Goal: Information Seeking & Learning: Learn about a topic

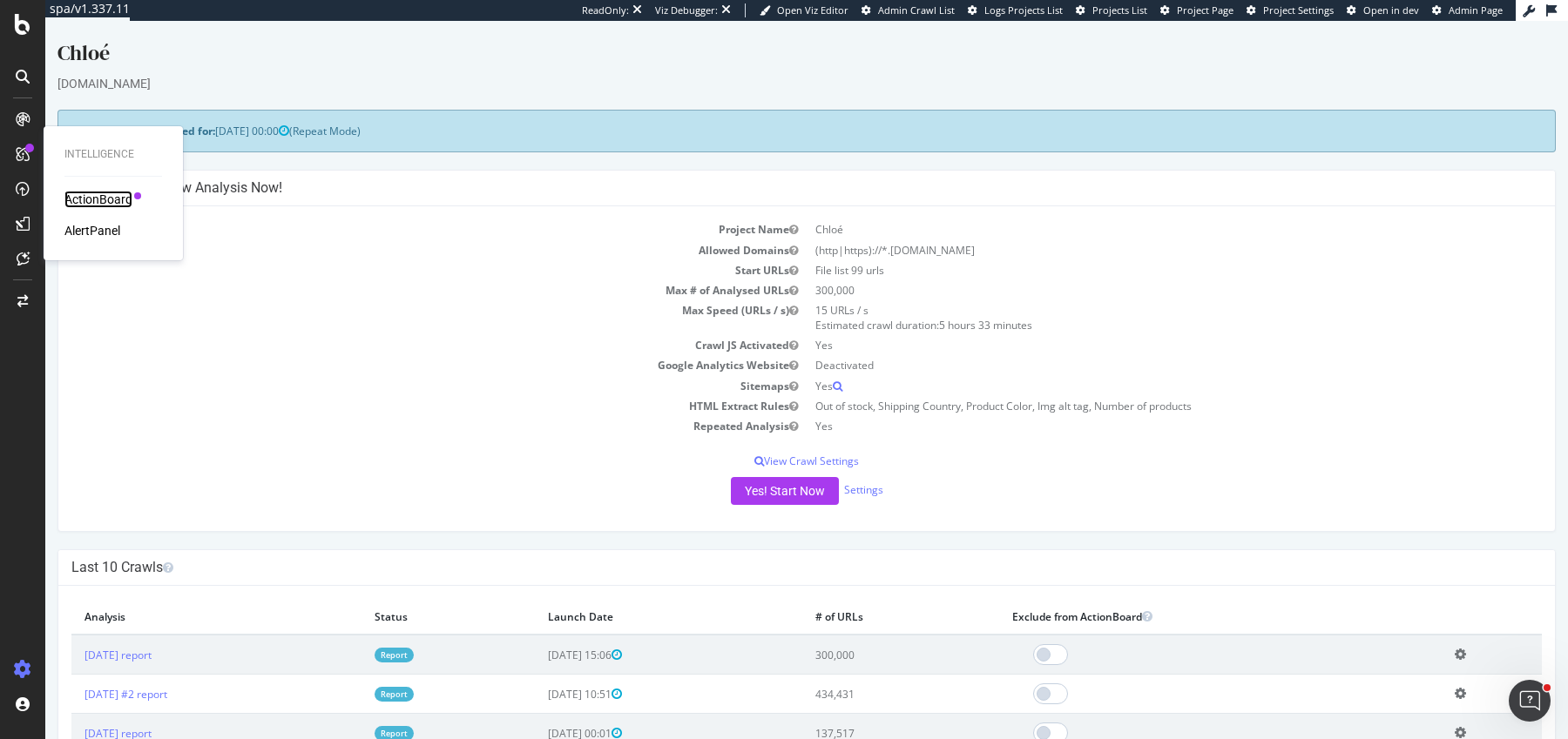
click at [102, 194] on div "ActionBoard" at bounding box center [99, 198] width 68 height 17
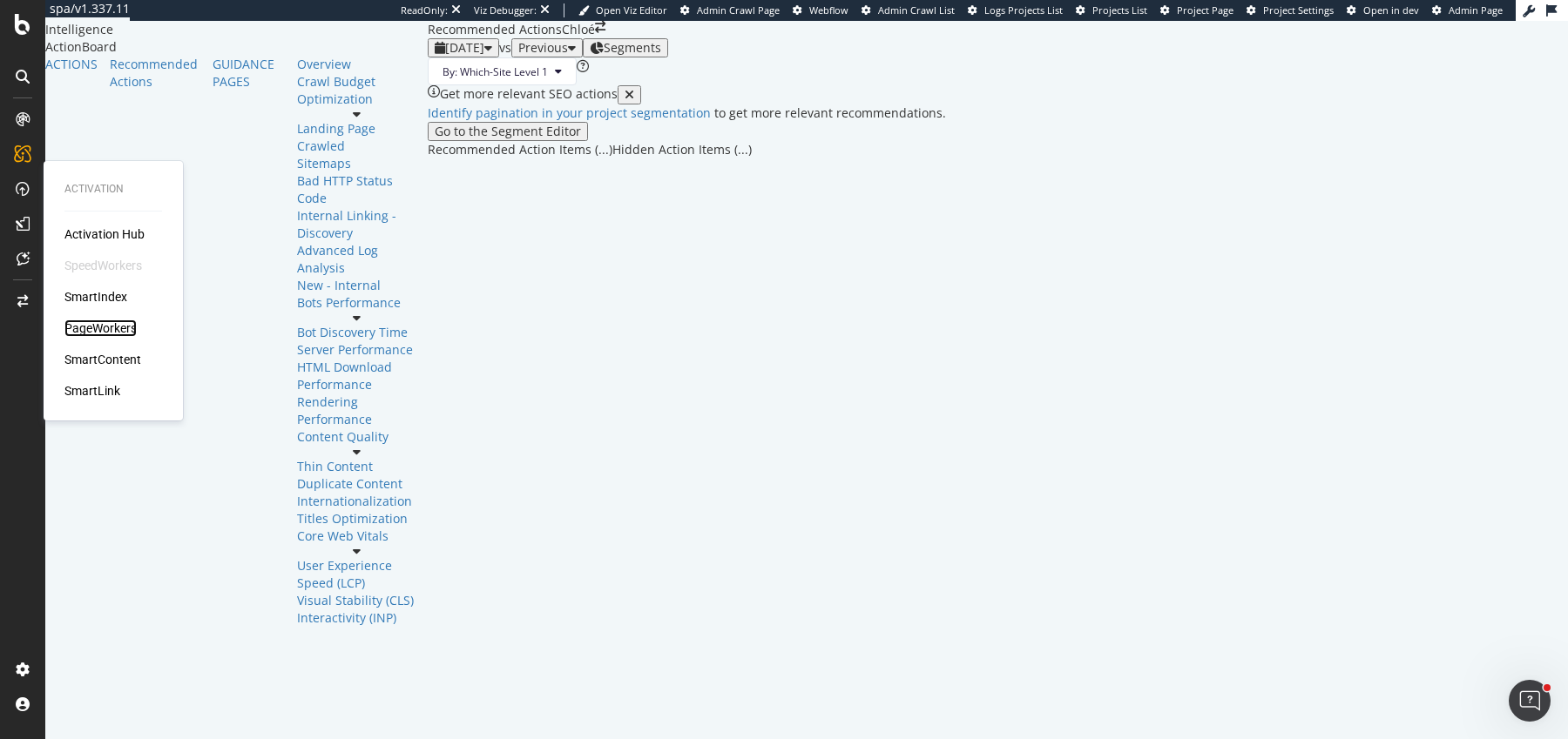
click at [103, 323] on div "PageWorkers" at bounding box center [101, 328] width 73 height 17
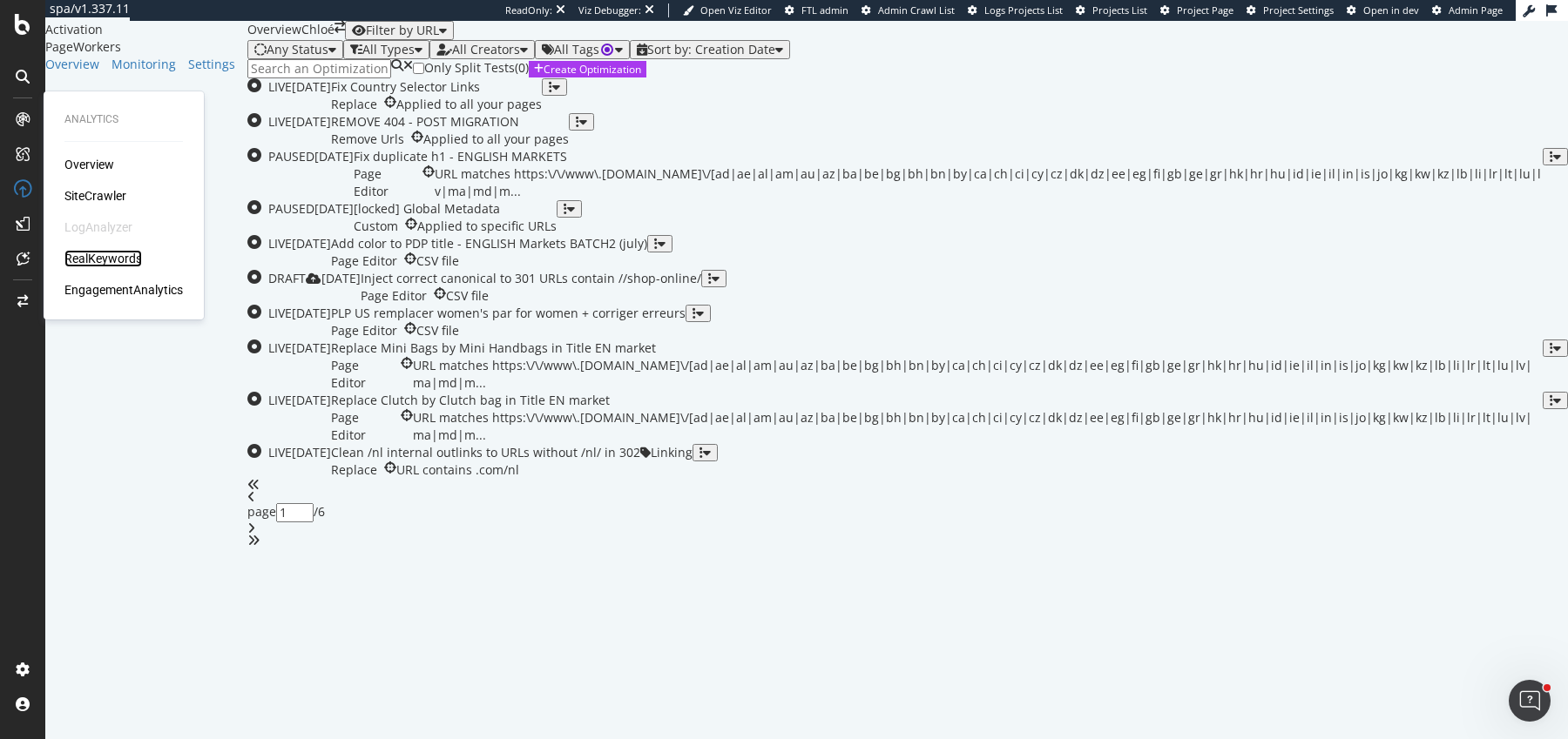
click at [88, 250] on div "RealKeywords" at bounding box center [104, 258] width 78 height 17
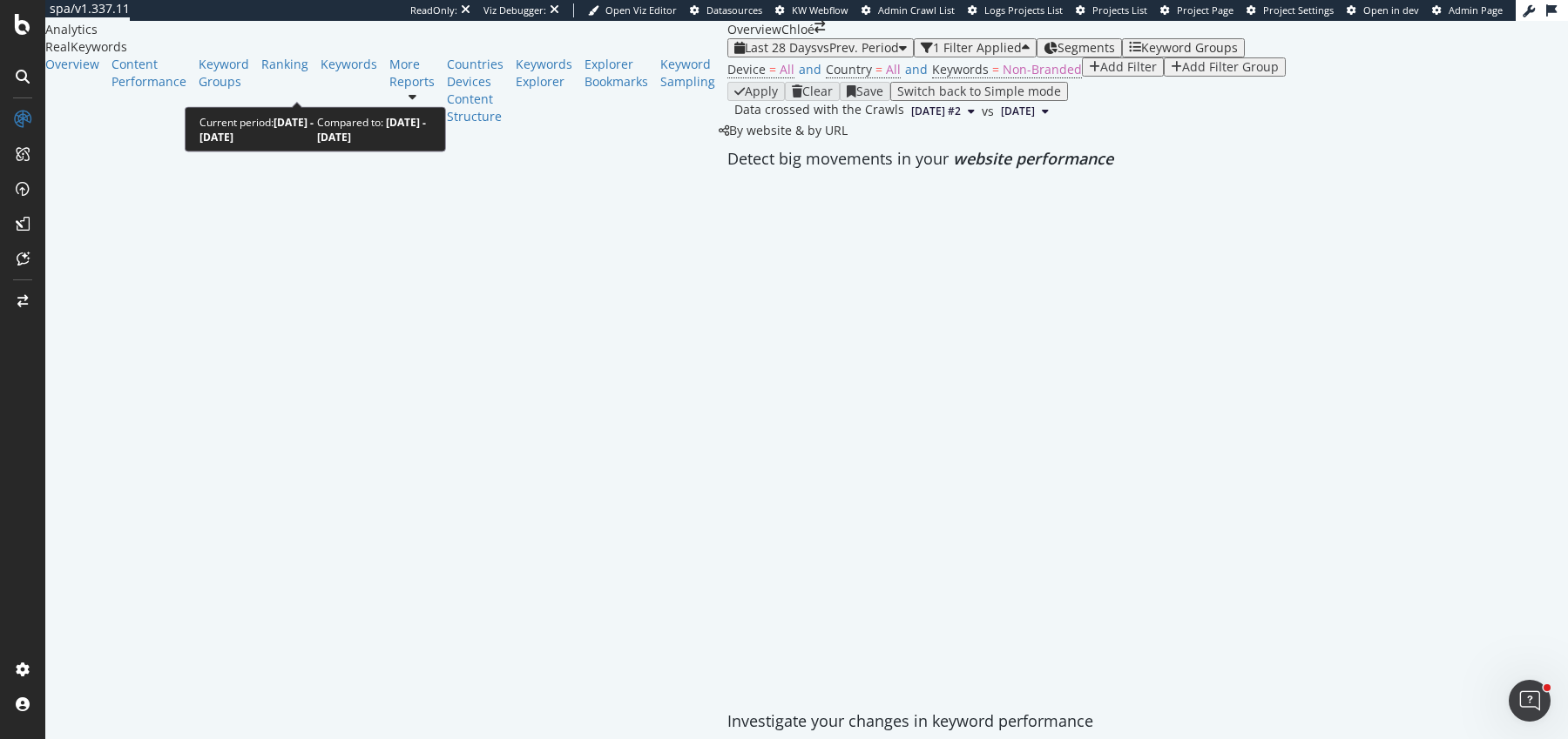
click at [817, 56] on span "vs Prev. Period" at bounding box center [858, 47] width 82 height 17
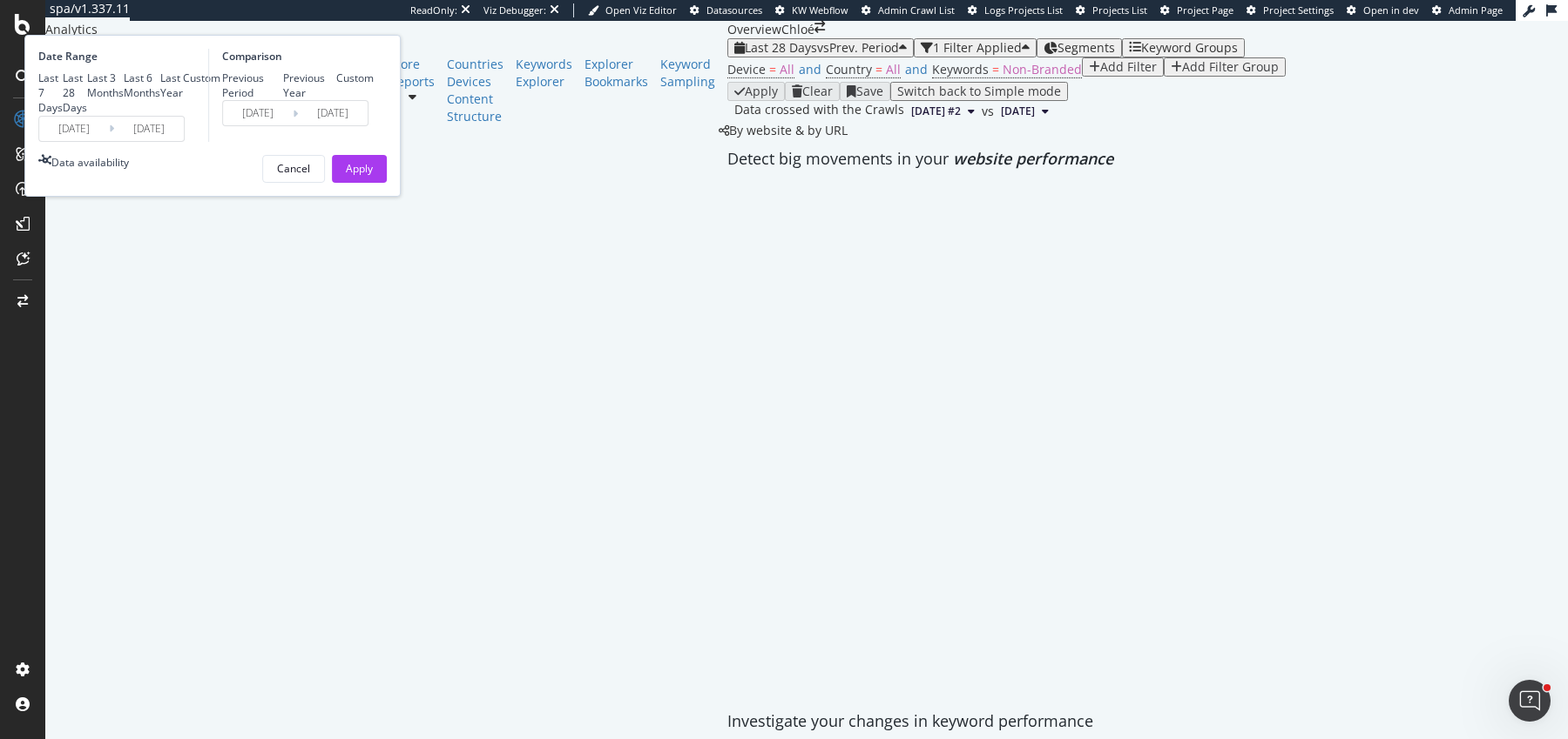
click at [124, 101] on div "Last 3 Months" at bounding box center [105, 86] width 37 height 30
type input "2025/06/02"
type input "2025/03/02"
type input "2025/06/01"
click at [337, 101] on div "Previous Year" at bounding box center [310, 86] width 54 height 30
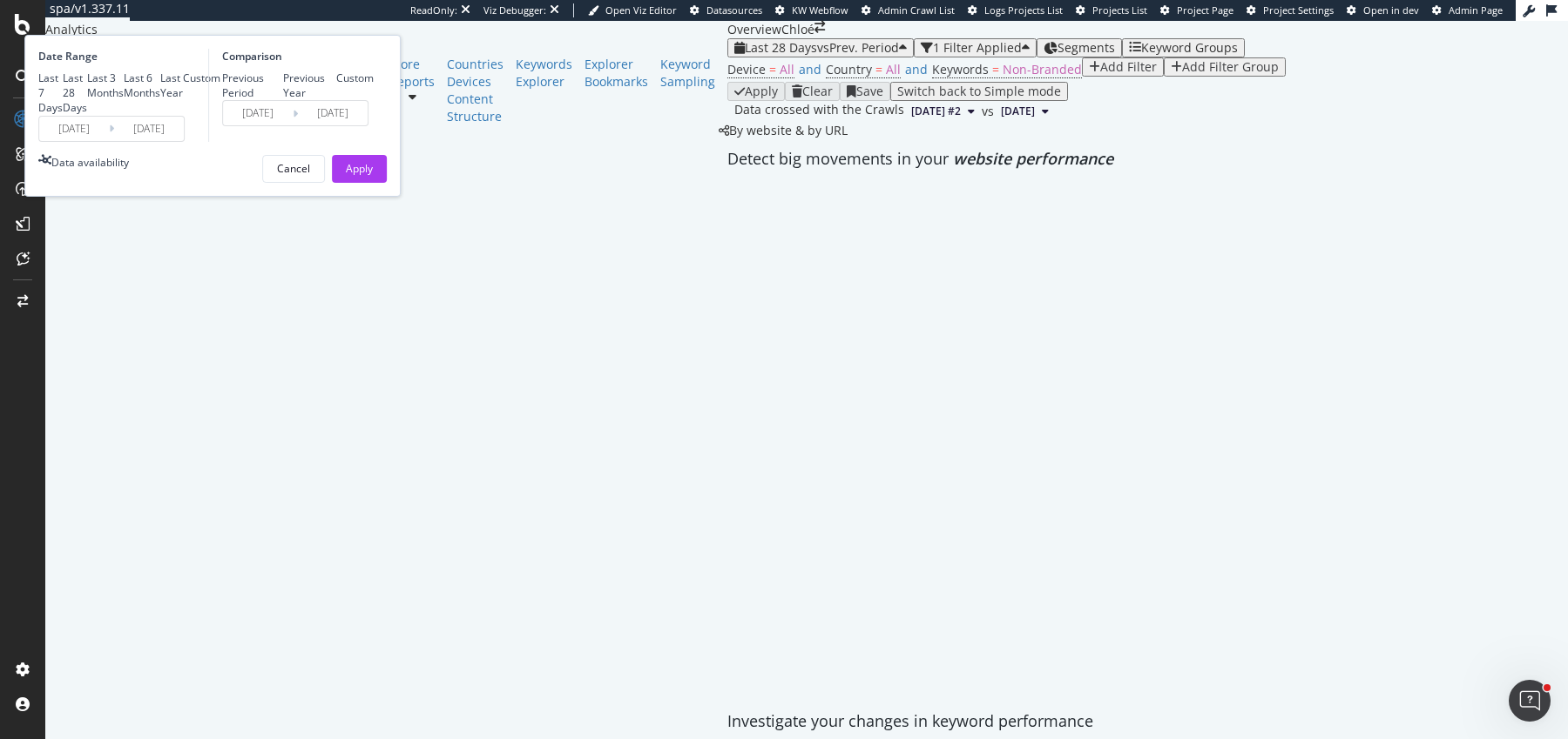
type input "2024/06/03"
type input "2024/09/02"
click at [373, 176] on div "Apply" at bounding box center [359, 168] width 27 height 15
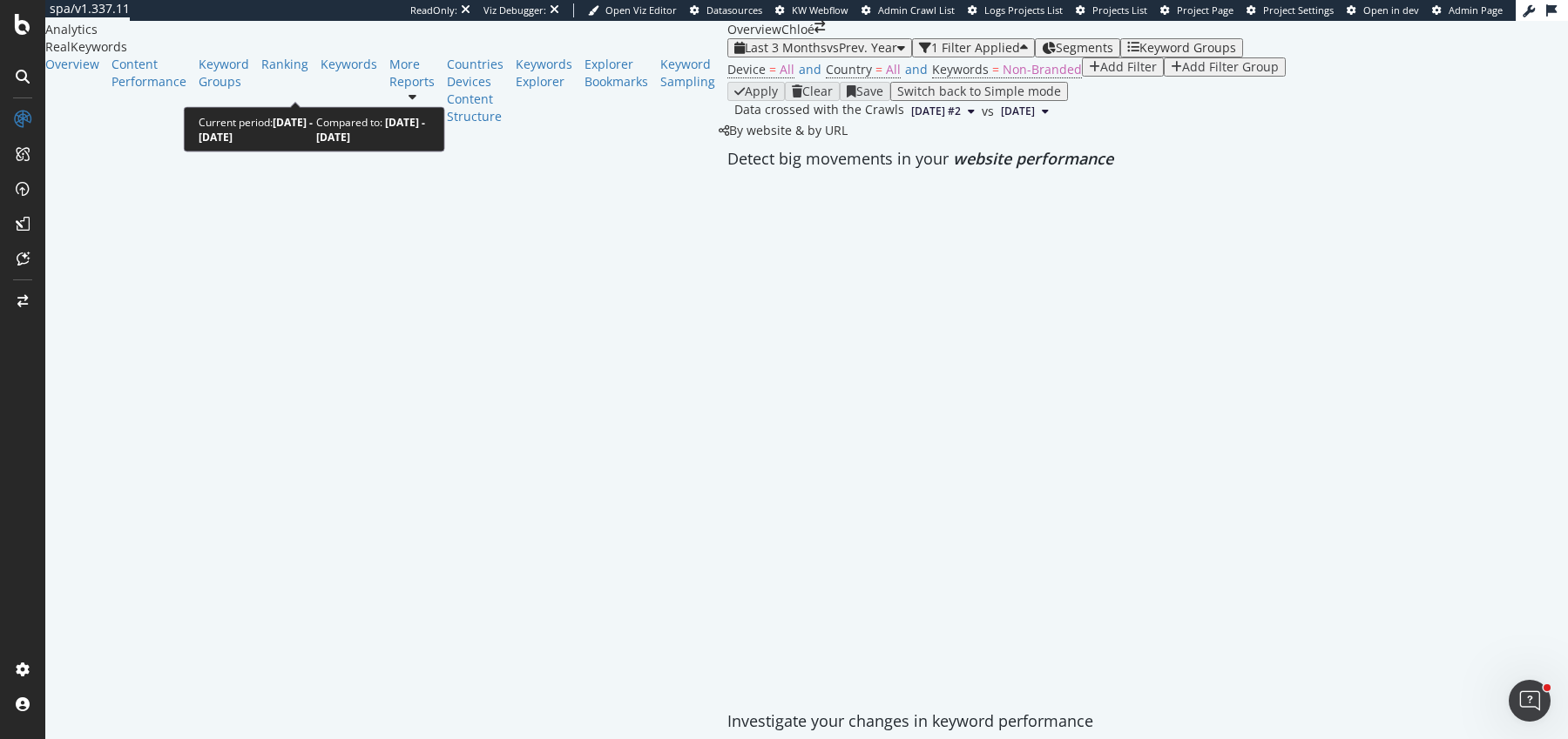
click at [745, 56] on span "Last 3 Months" at bounding box center [786, 47] width 82 height 17
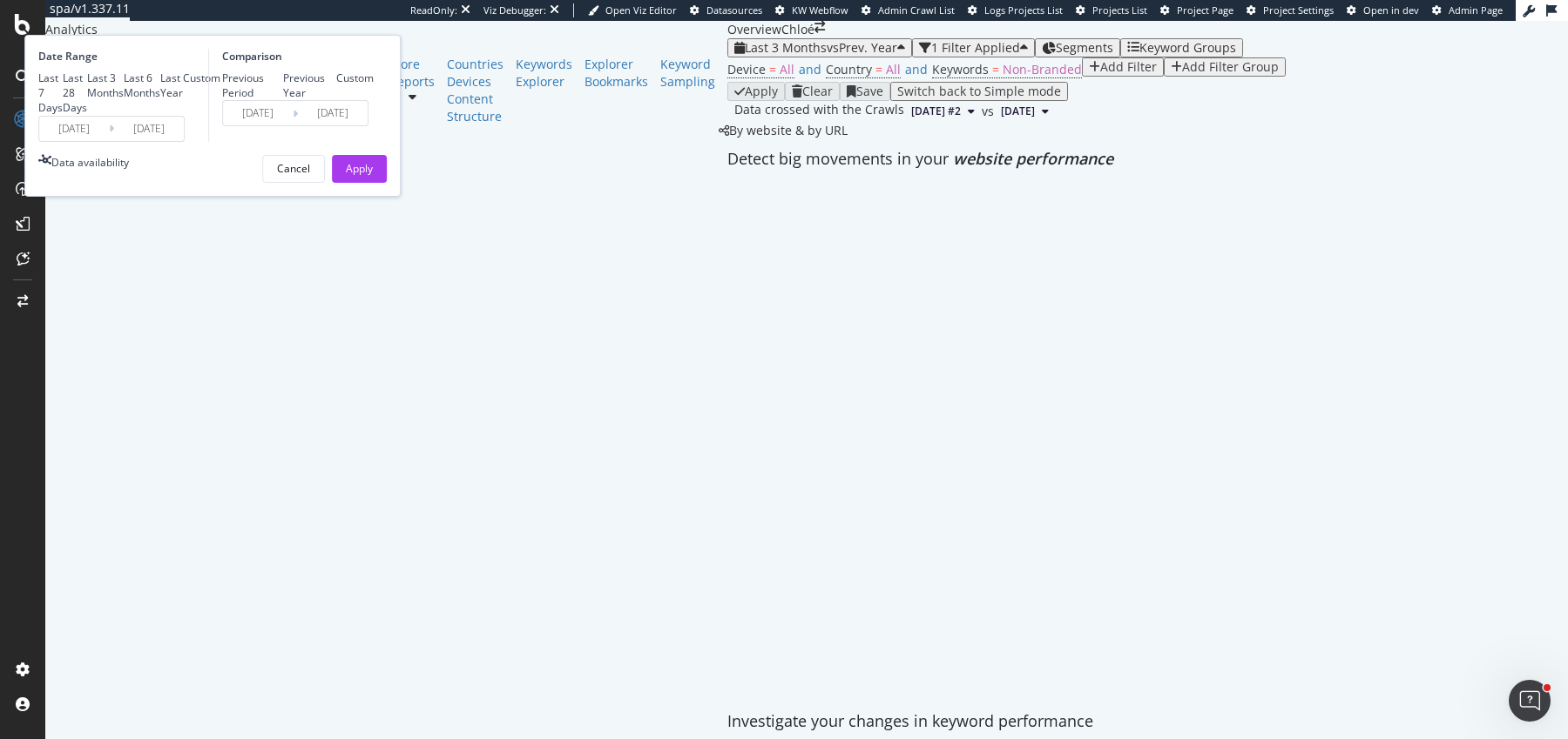
click at [220, 115] on div "Last 7 Days Last 28 Days Last 3 Months Last 6 Months Last Year Custom" at bounding box center [129, 93] width 182 height 45
click at [63, 115] on div "Last 7 Days" at bounding box center [50, 93] width 24 height 45
type input "2025/08/26"
click at [283, 101] on div "Previous Period" at bounding box center [252, 86] width 61 height 30
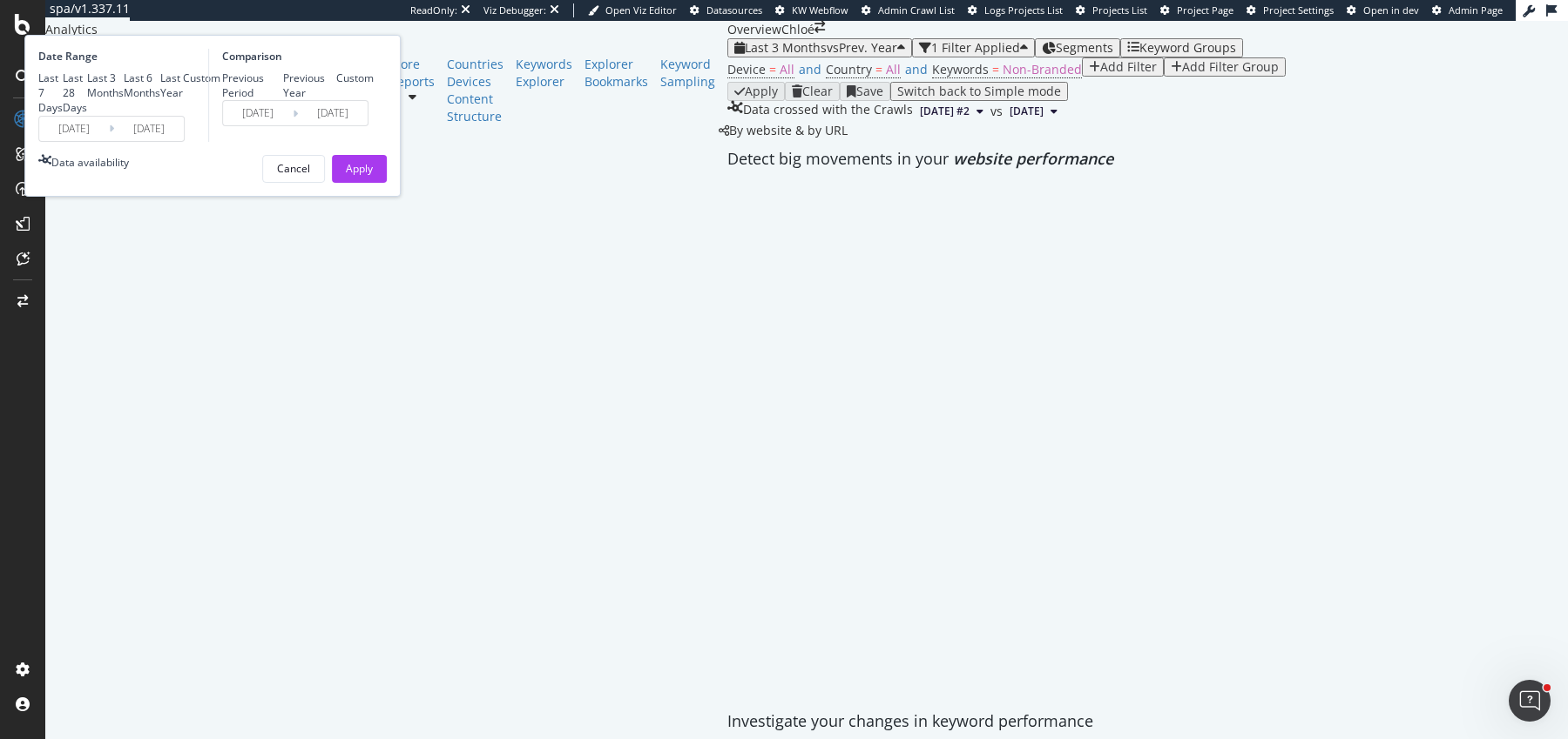
type input "2025/08/19"
type input "2025/08/25"
click at [373, 176] on div "Apply" at bounding box center [359, 168] width 27 height 15
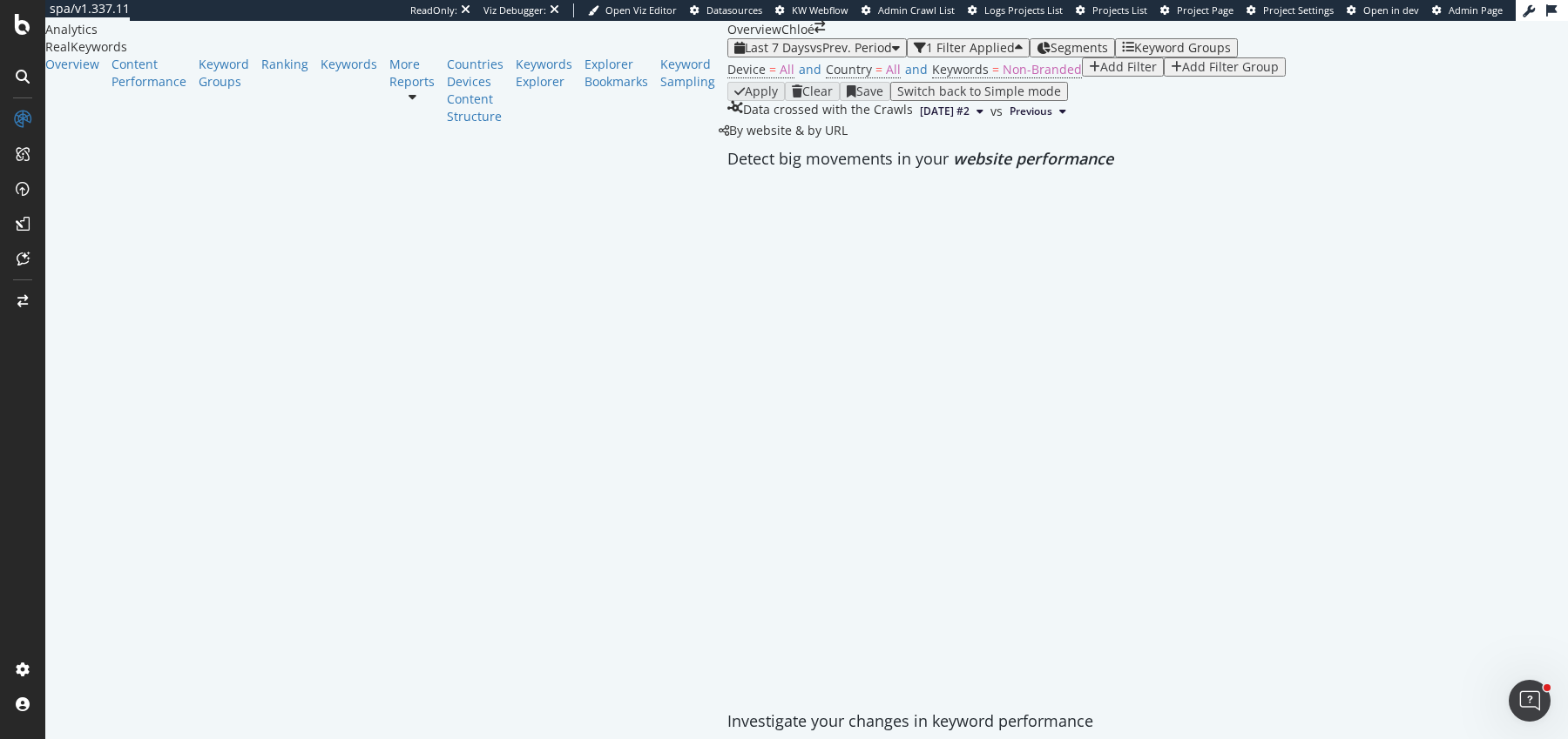
click at [727, 82] on div "Device = All and Country = All and Keywords = Non-Branded Add Filter Add Filter…" at bounding box center [1006, 70] width 559 height 24
click at [1002, 78] on span "Non-Branded" at bounding box center [1042, 69] width 80 height 17
click at [454, 147] on span "Non-Branded" at bounding box center [438, 139] width 66 height 15
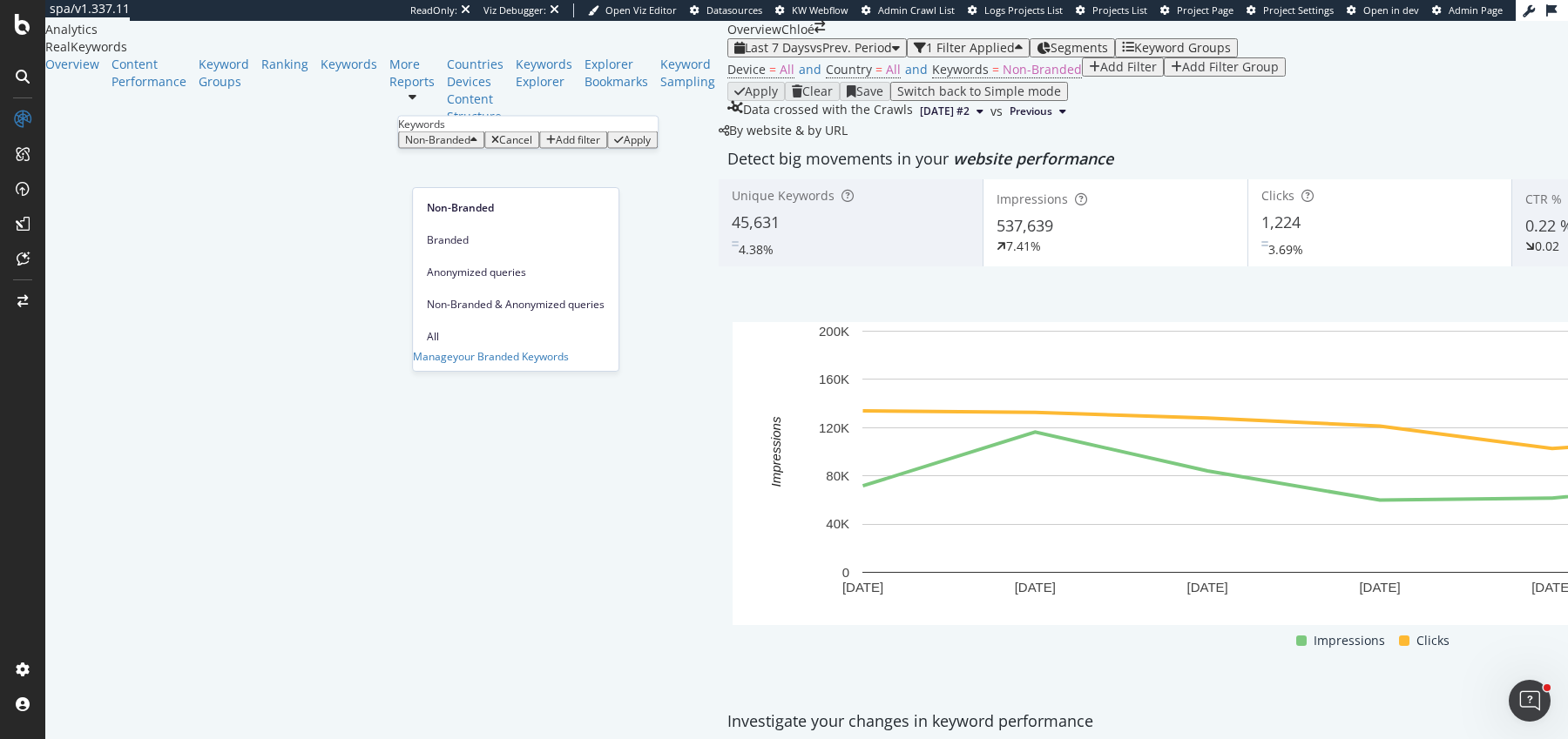
click at [469, 330] on span "All" at bounding box center [515, 338] width 177 height 16
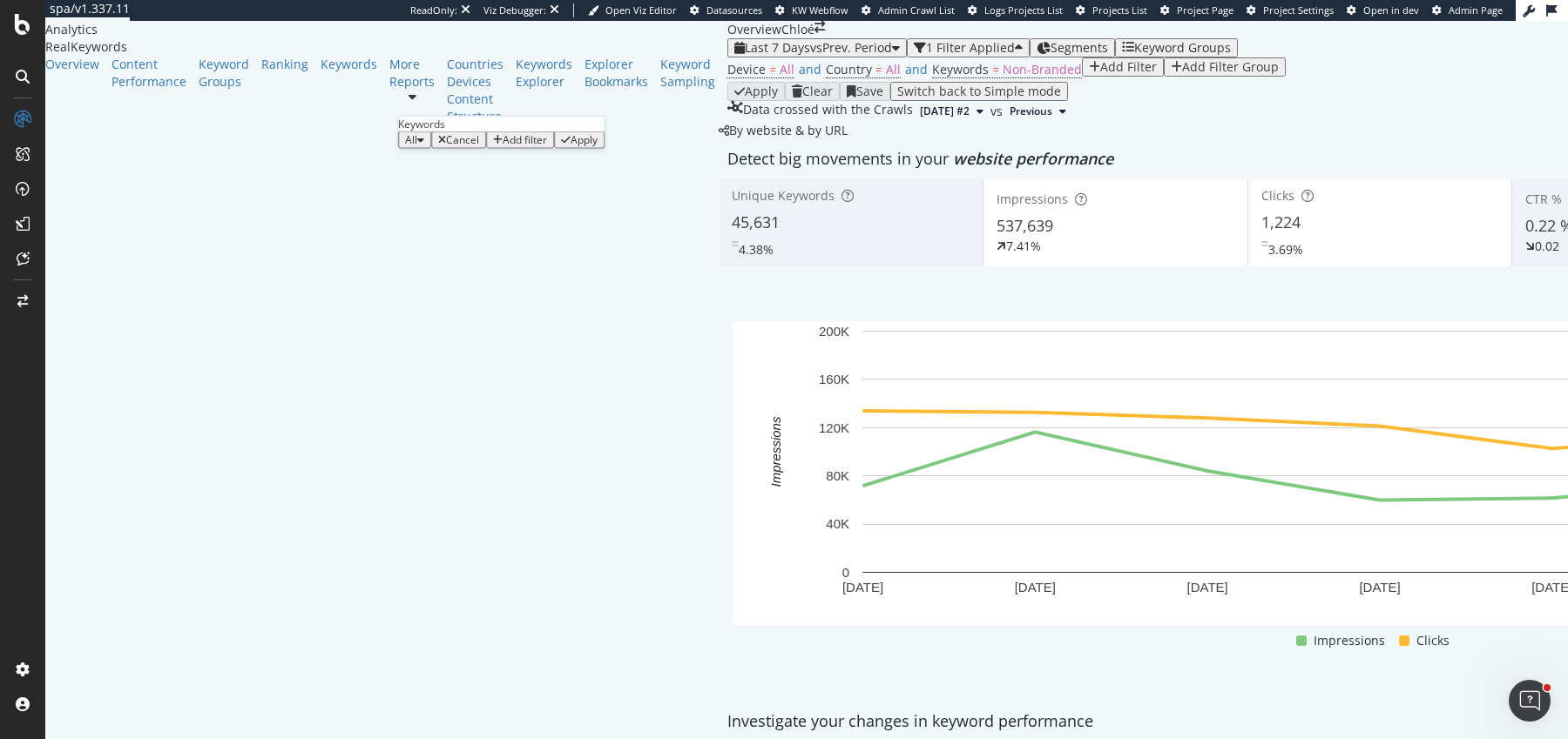
click at [596, 146] on div "Apply" at bounding box center [584, 140] width 27 height 12
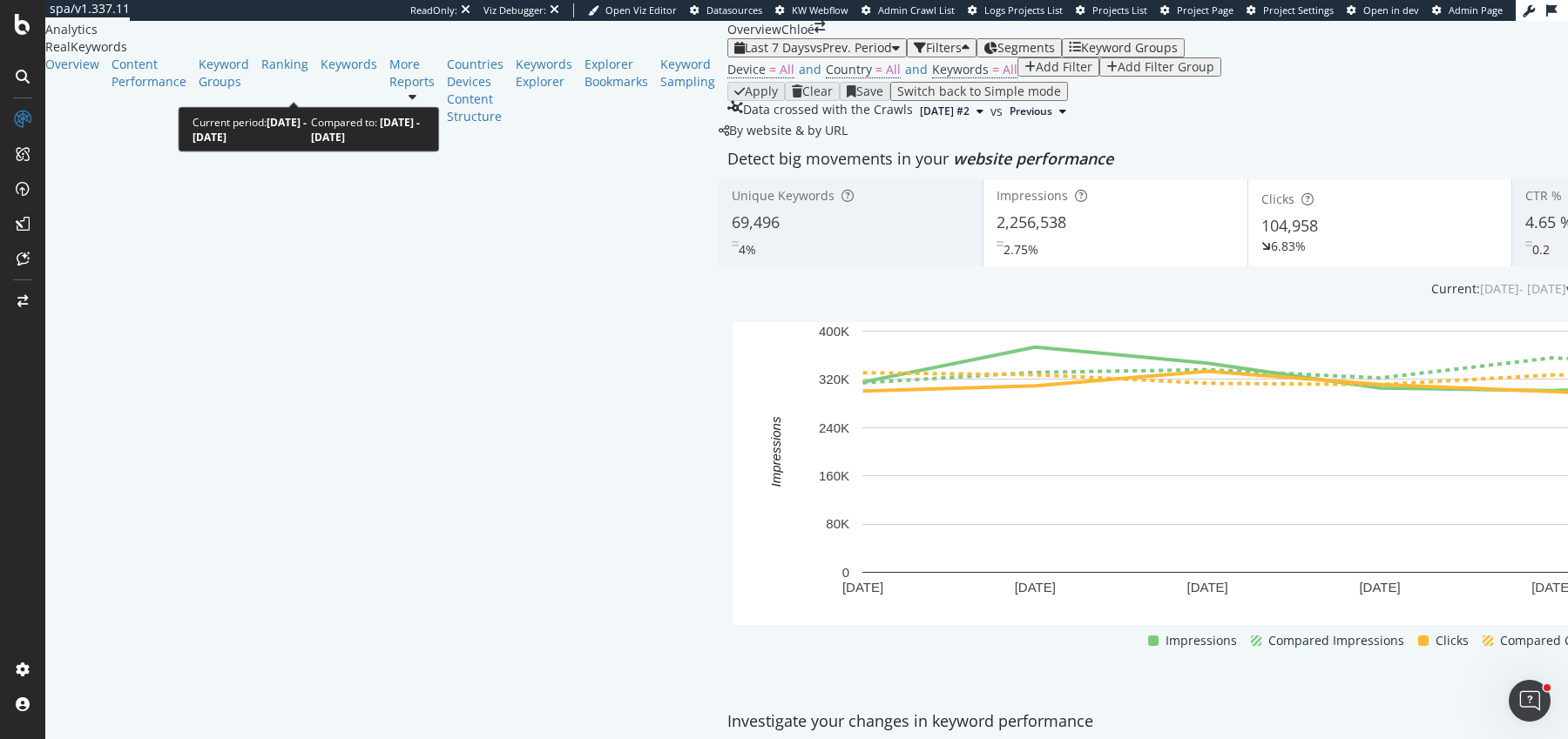
click at [810, 56] on span "vs Prev. Period" at bounding box center [851, 47] width 82 height 17
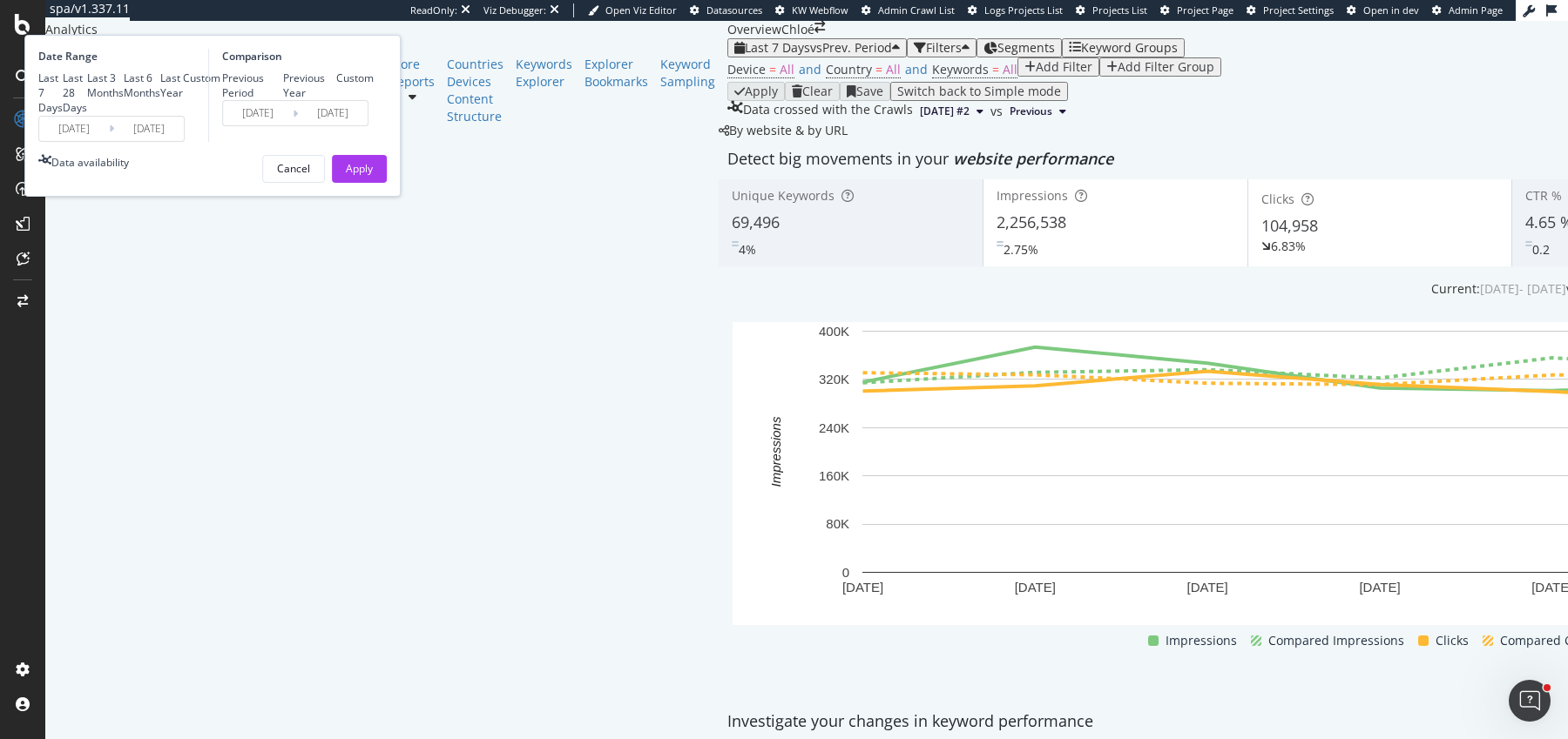
click at [337, 101] on div "Previous Year" at bounding box center [310, 86] width 54 height 30
type input "2024/08/27"
type input "2024/09/02"
click at [87, 115] on div "Last 28 Days" at bounding box center [75, 93] width 24 height 45
type input "2025/08/05"
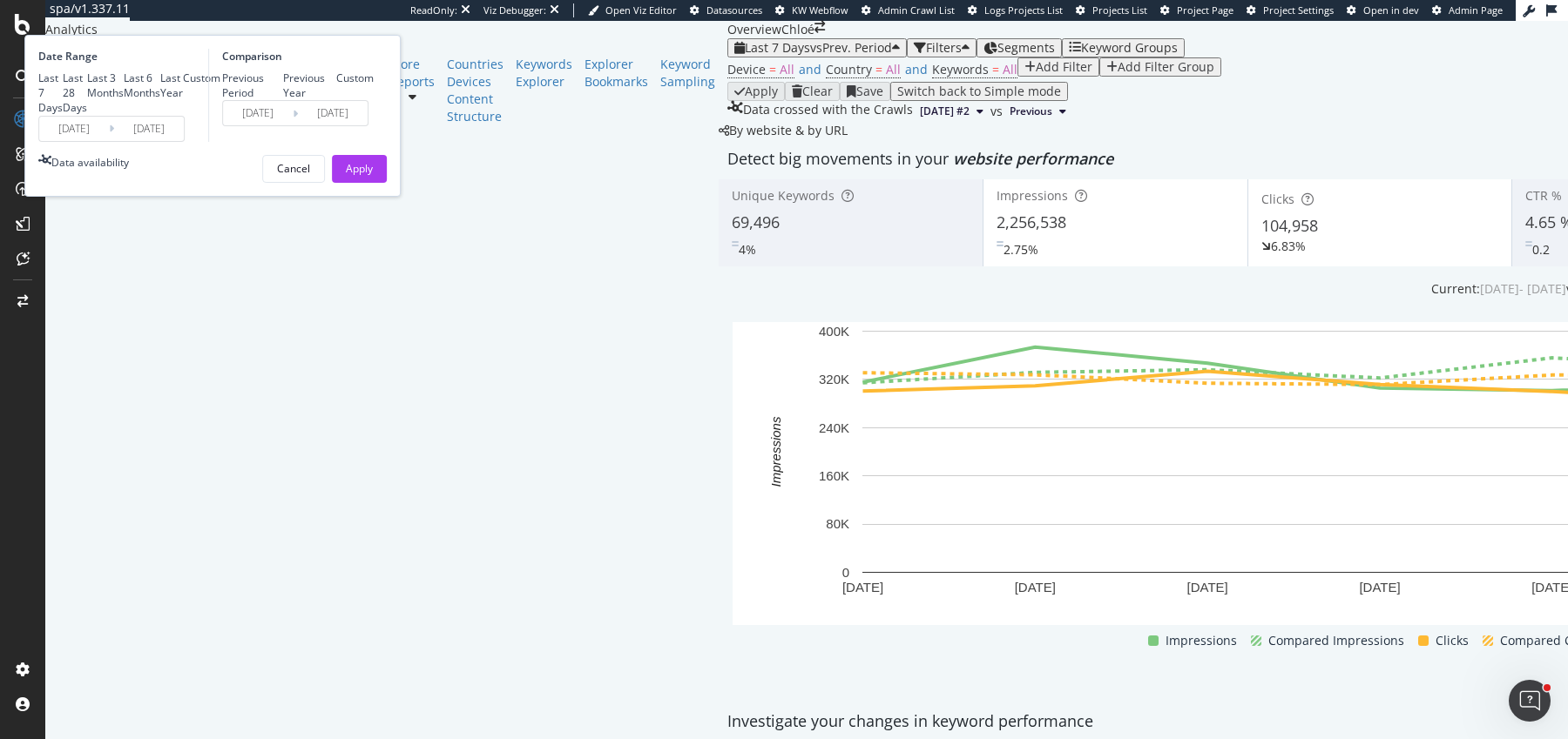
type input "2024/08/06"
click at [373, 176] on div "Apply" at bounding box center [359, 168] width 27 height 15
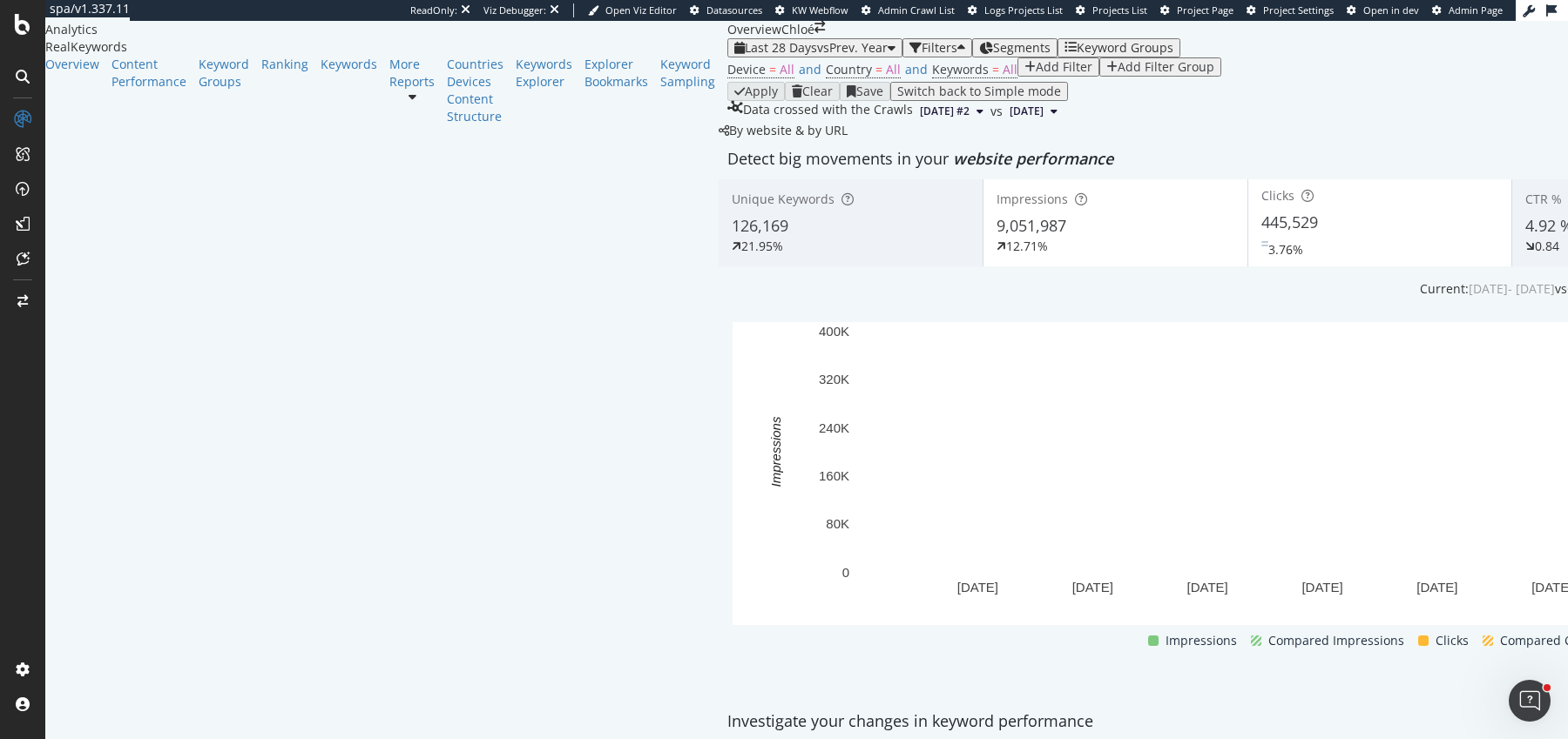
click at [996, 208] on div "Impressions" at bounding box center [1115, 198] width 238 height 17
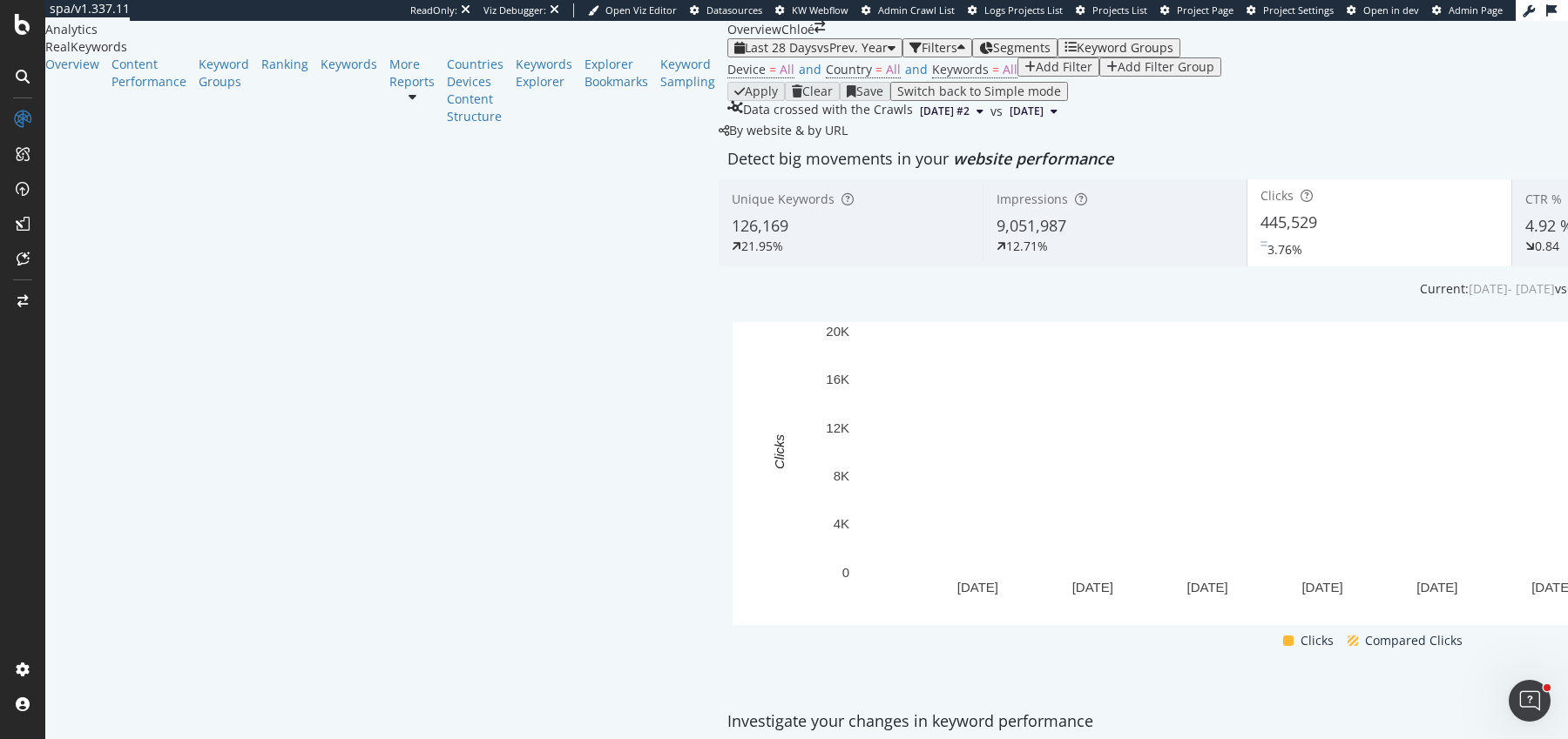
scroll to position [101, 0]
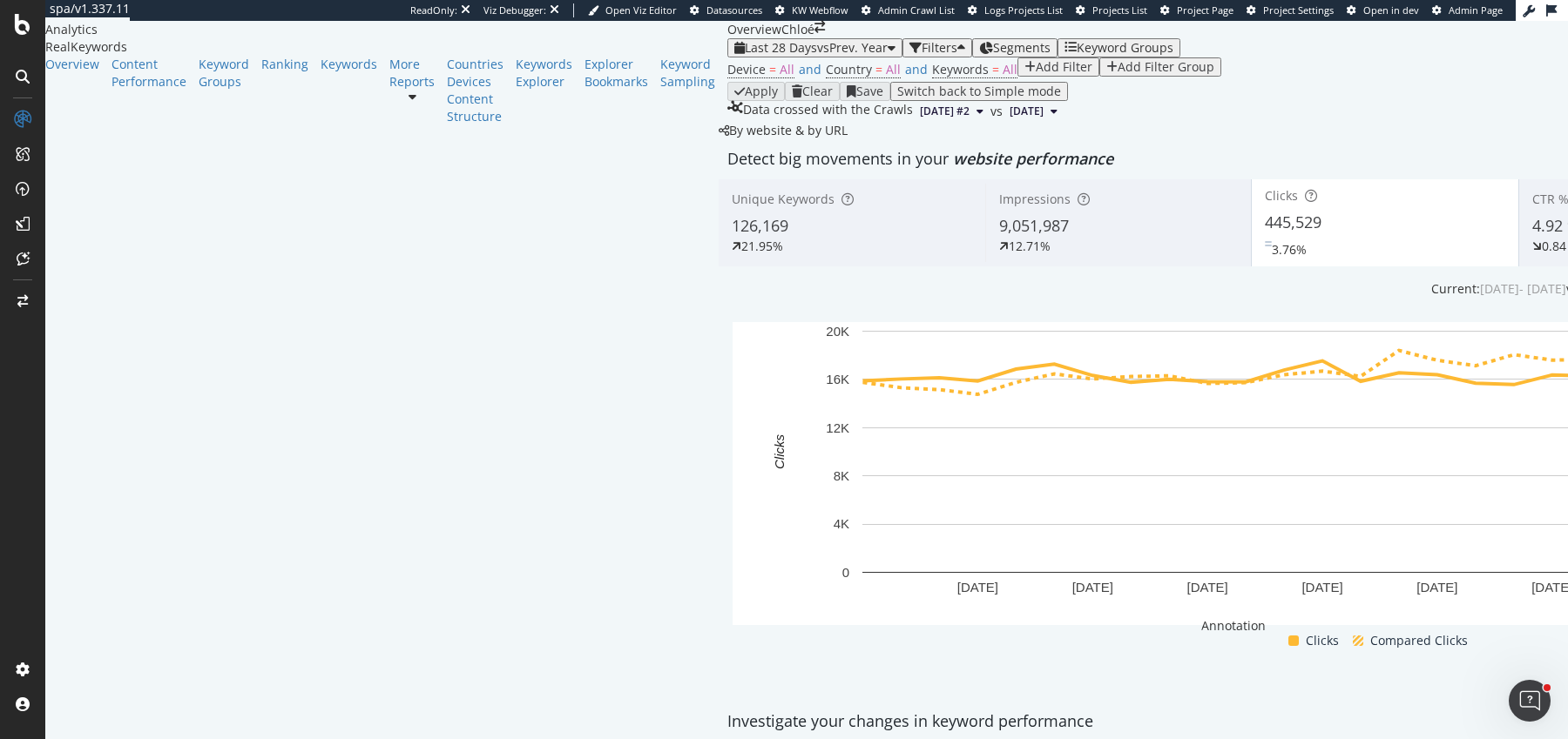
click at [773, 567] on textarea at bounding box center [711, 582] width 126 height 30
type textarea "Migration Chloé : tous pays sauf US"
click at [688, 606] on div "Save" at bounding box center [676, 609] width 24 height 12
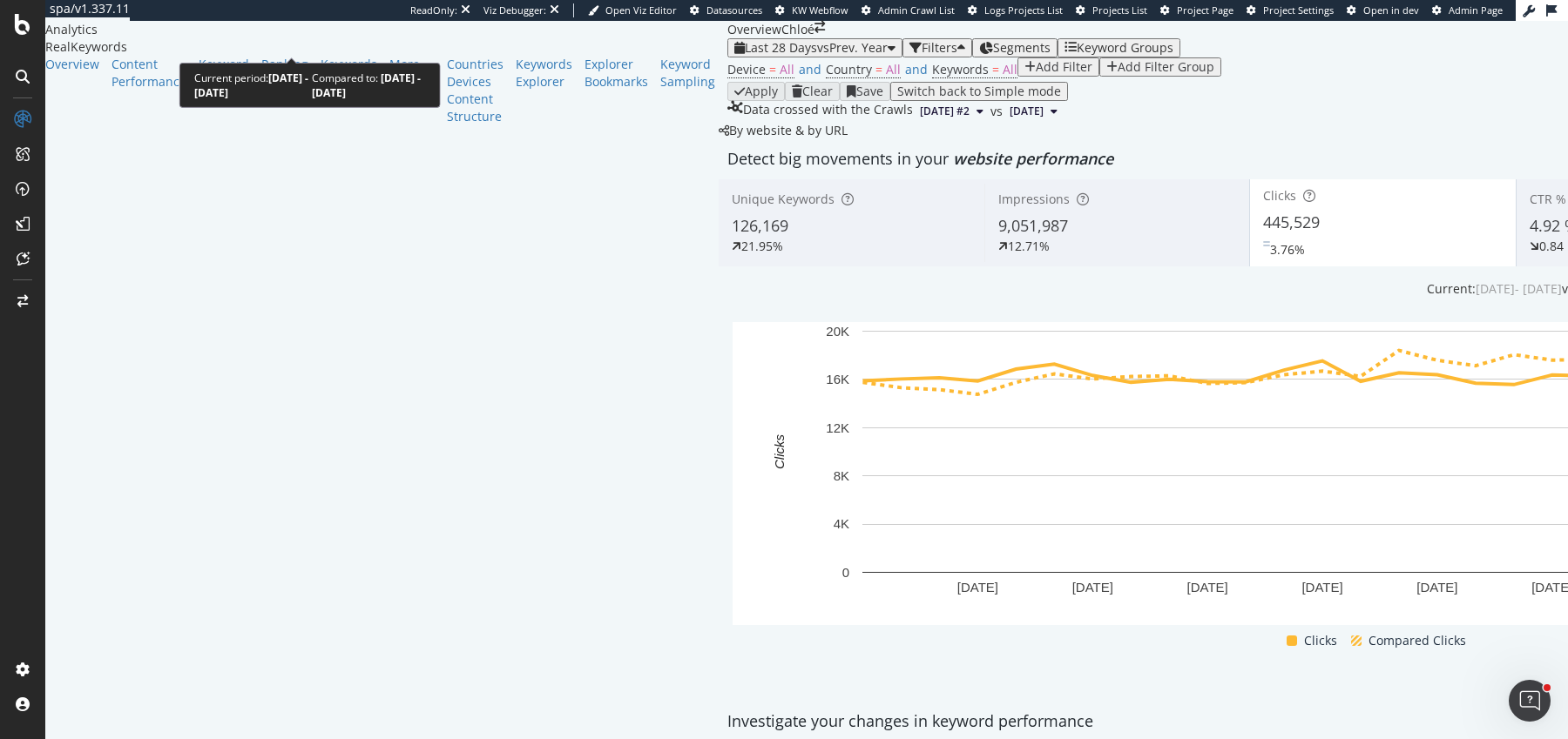
click at [734, 51] on div "Last 28 Days vs Prev. Year" at bounding box center [815, 48] width 161 height 14
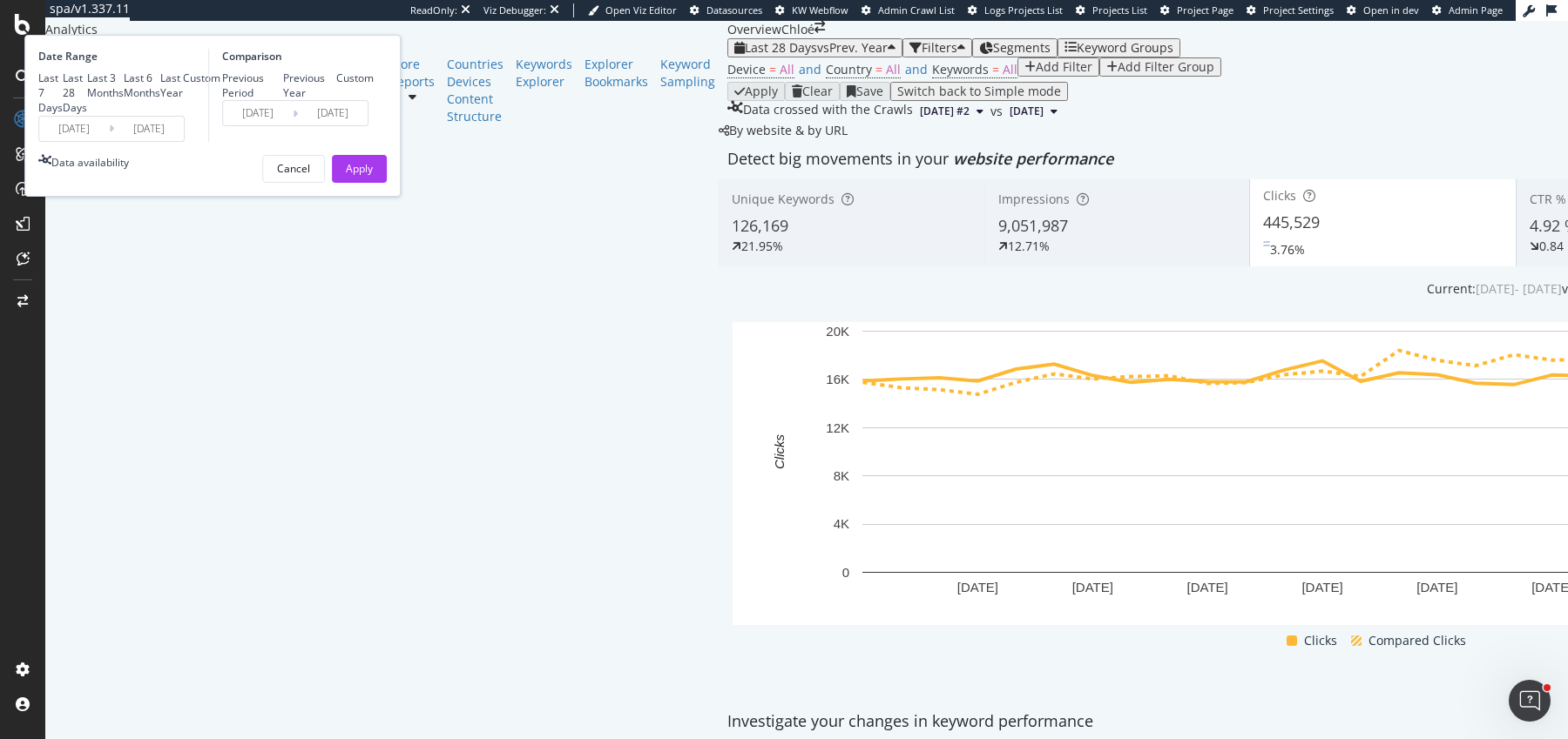
click at [63, 102] on div "Last 7 Days" at bounding box center [50, 93] width 24 height 45
type input "2025/08/26"
type input "2024/08/27"
click at [109, 141] on input "2025/08/26" at bounding box center [74, 128] width 70 height 24
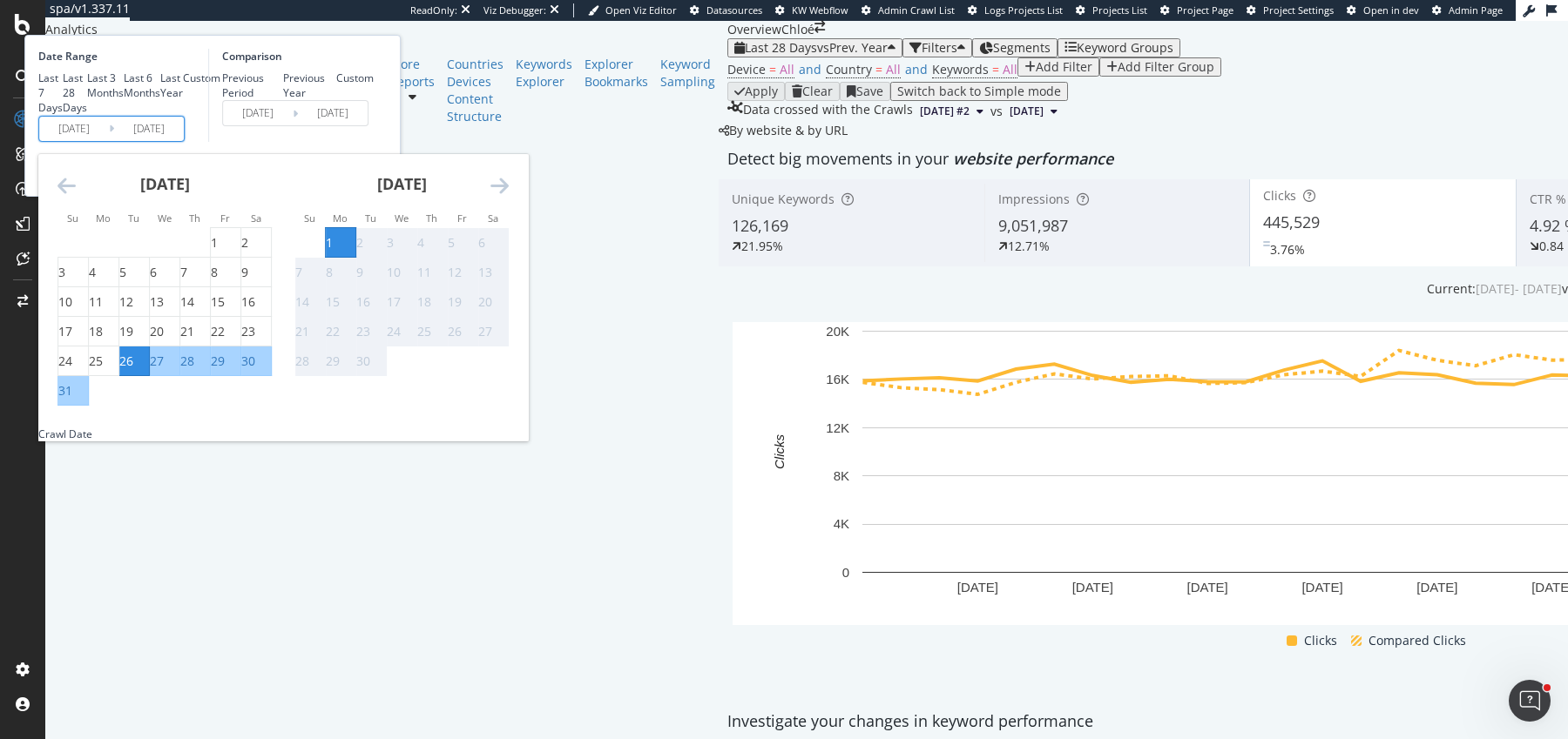
click at [225, 370] on div "29" at bounding box center [218, 361] width 14 height 17
type input "2025/08/29"
type input "2024/08/30"
click at [374, 142] on div "Comparison Previous Period Previous Year Custom 2024/08/30 Navigate forward to …" at bounding box center [291, 96] width 165 height 94
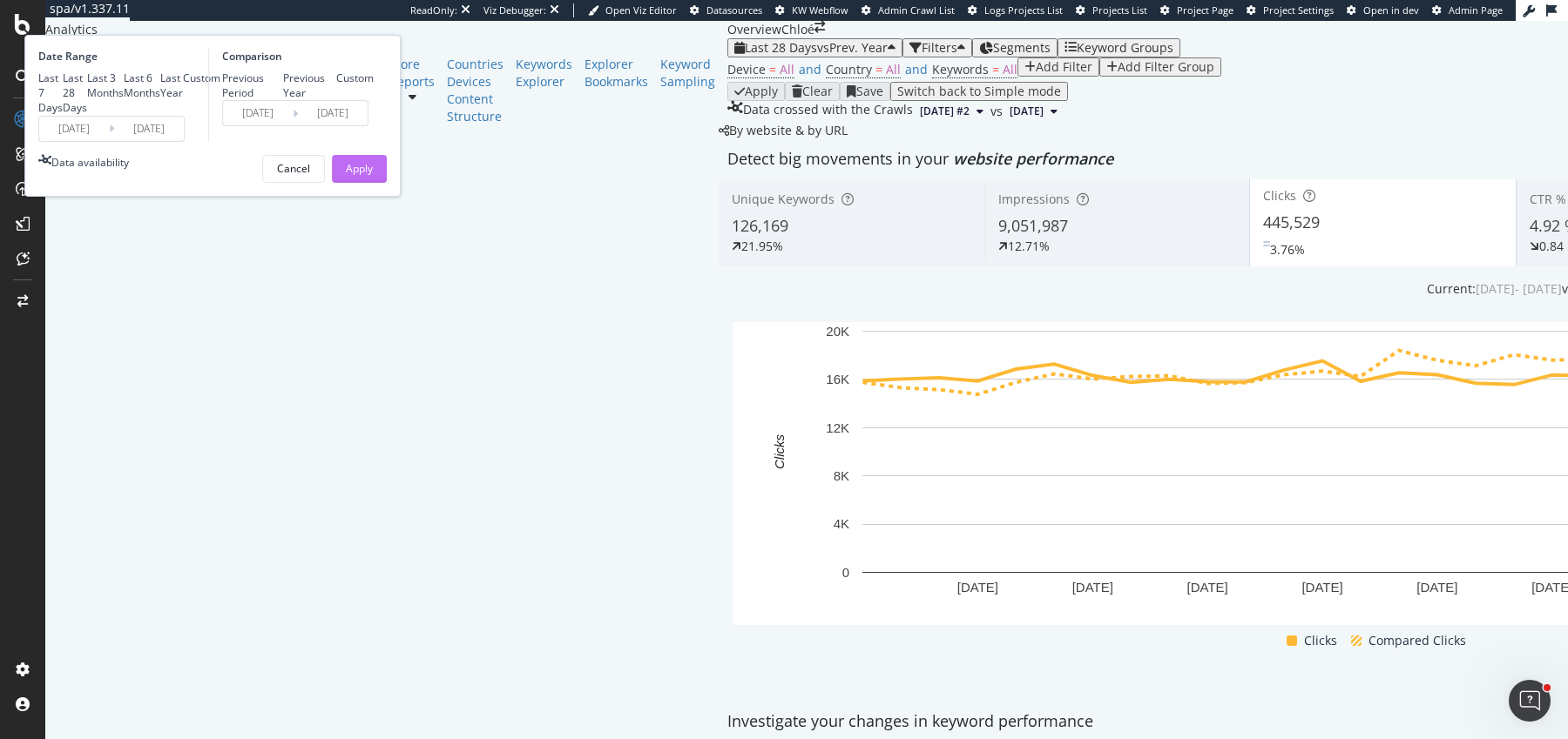
click at [373, 176] on div "Apply" at bounding box center [359, 168] width 27 height 15
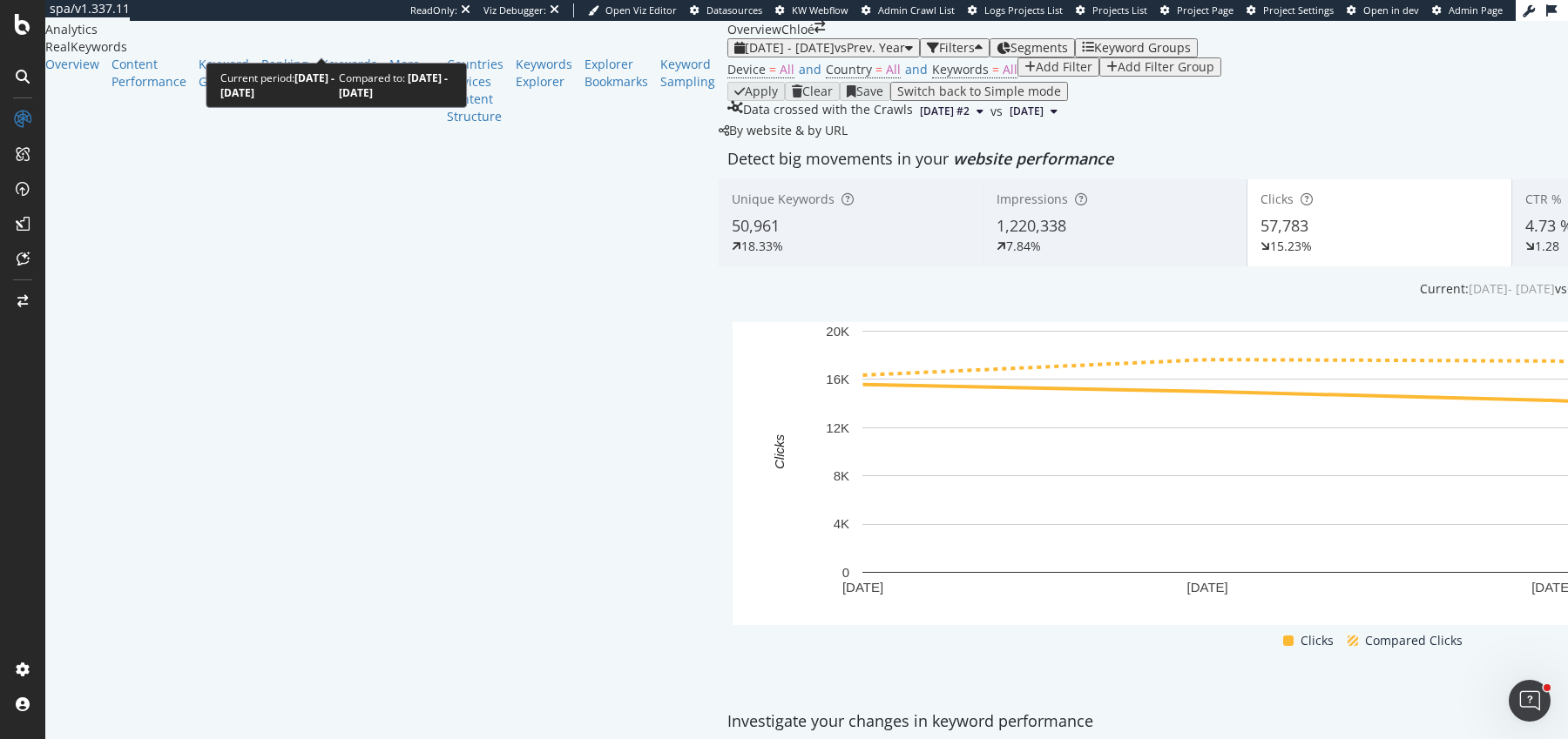
click at [745, 39] on span "2025 Aug. 29th - Sep. 1st" at bounding box center [790, 47] width 90 height 17
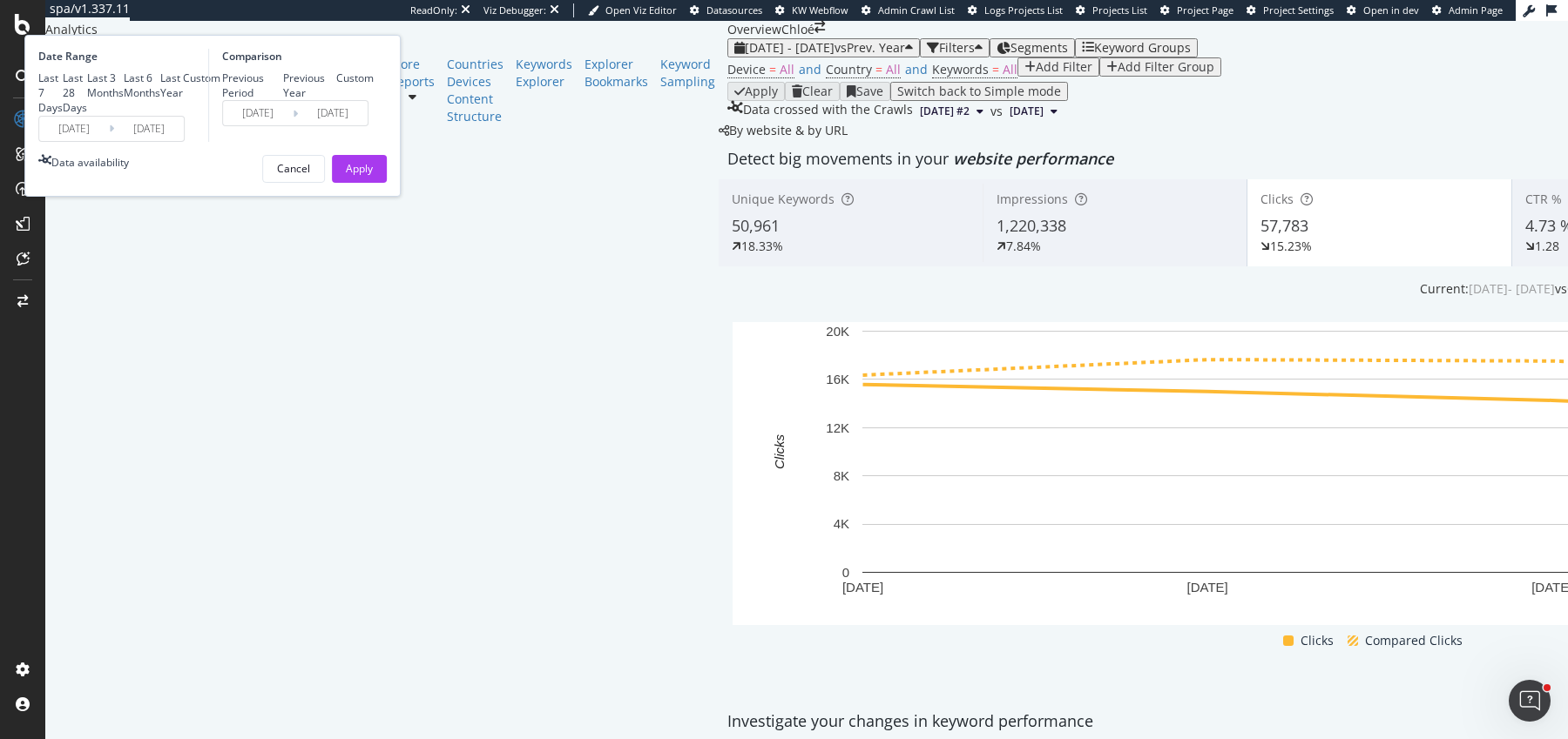
click at [63, 96] on div "Last 7 Days" at bounding box center [50, 93] width 24 height 45
type input "2025/08/26"
type input "2024/08/27"
click at [109, 141] on input "2025/08/26" at bounding box center [74, 128] width 70 height 24
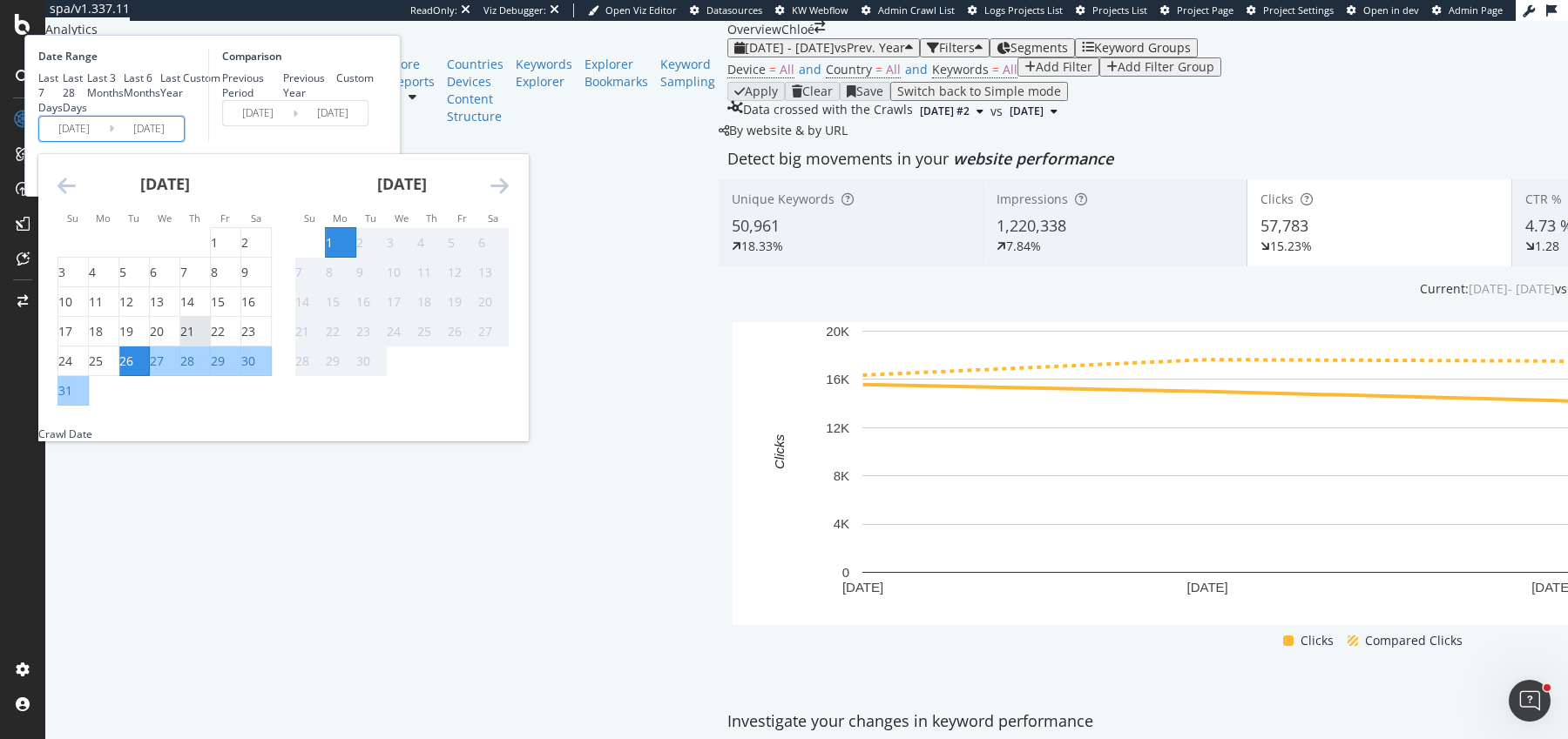
click at [194, 341] on div "21" at bounding box center [187, 331] width 14 height 17
type input "2025/08/21"
type input "2024/08/22"
click at [374, 142] on div "Comparison Previous Period Previous Year Custom 2024/08/22 Navigate forward to …" at bounding box center [291, 96] width 165 height 94
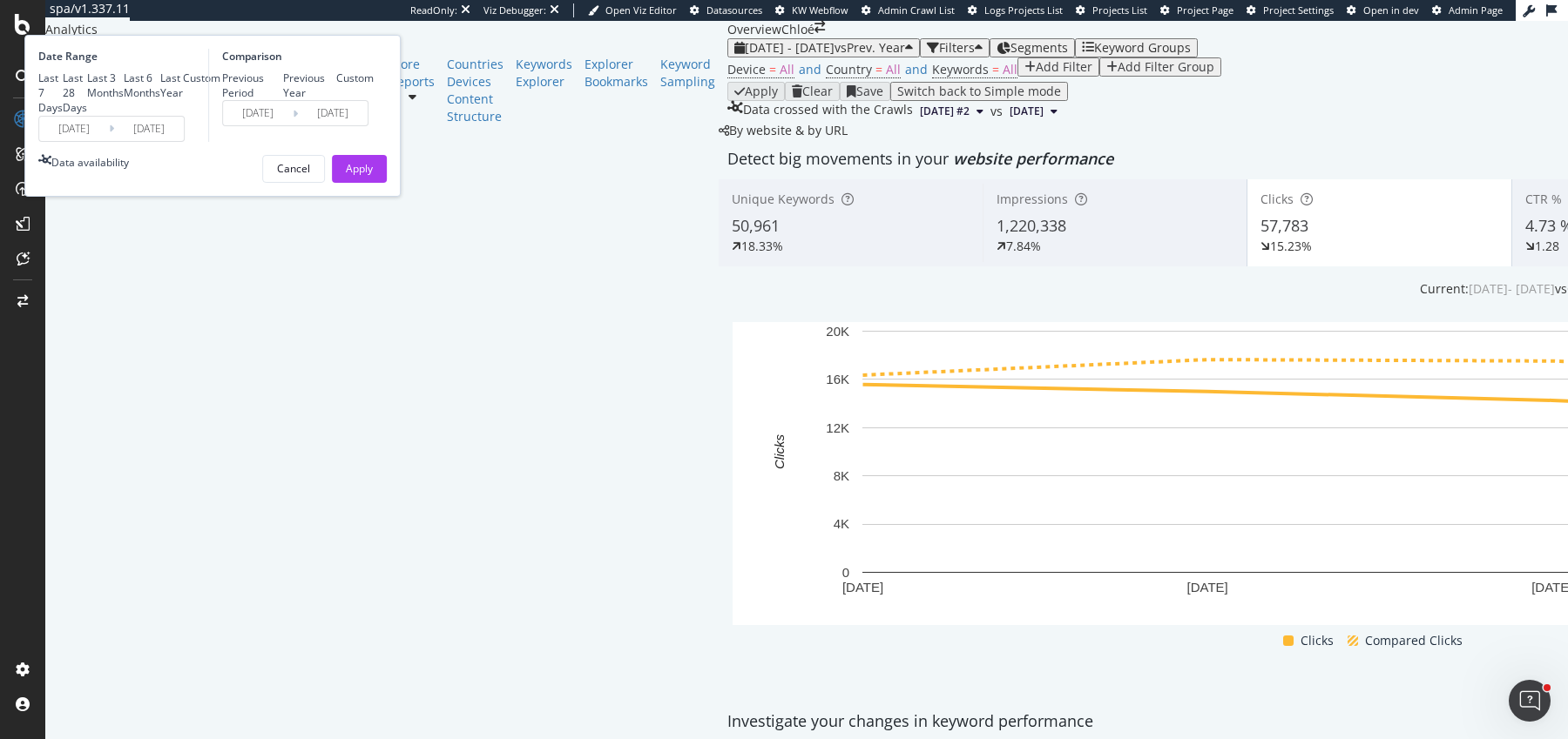
click at [400, 197] on div "Date Range Last 7 Days Last 28 Days Last 3 Months Last 6 Months Last Year Custo…" at bounding box center [212, 116] width 377 height 162
click at [373, 176] on div "Apply" at bounding box center [359, 168] width 27 height 15
